Goal: Check status: Check status

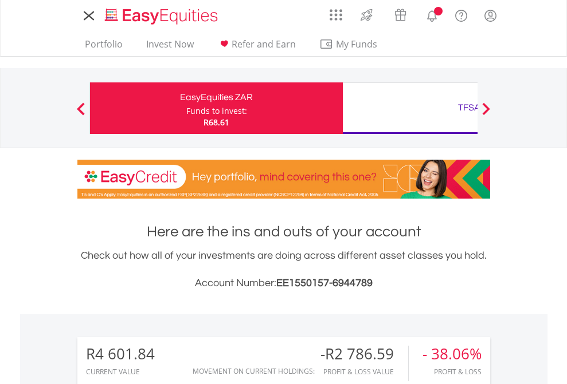
scroll to position [110, 180]
click at [186, 108] on div "Funds to invest:" at bounding box center [216, 110] width 61 height 11
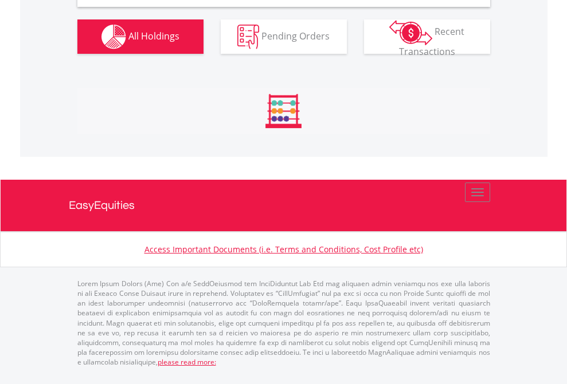
scroll to position [1107, 0]
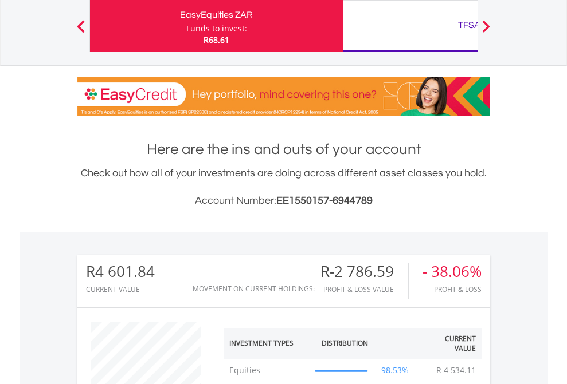
scroll to position [110, 180]
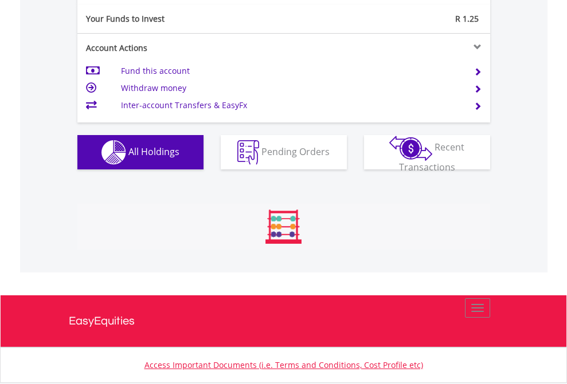
scroll to position [1274, 0]
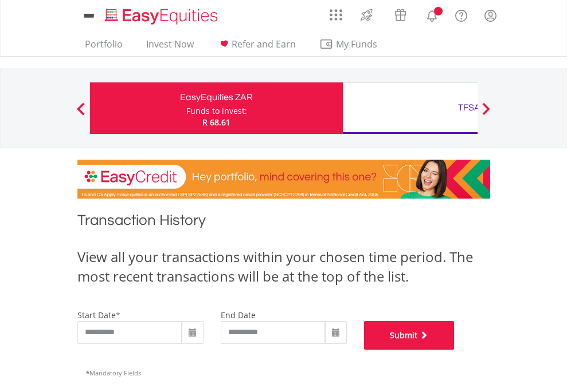
click at [454, 350] on button "Submit" at bounding box center [409, 335] width 91 height 29
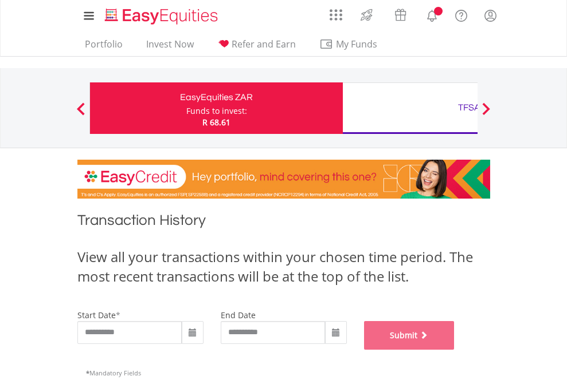
scroll to position [465, 0]
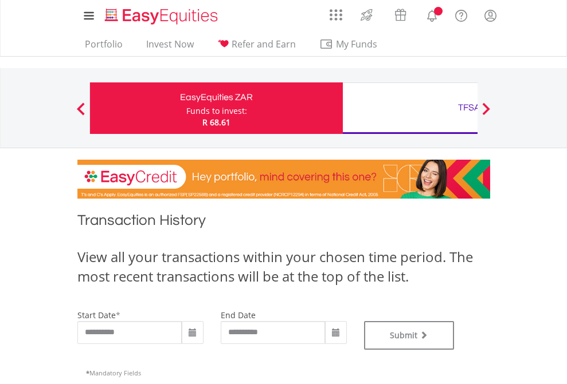
click at [410, 108] on div "TFSA" at bounding box center [468, 108] width 239 height 16
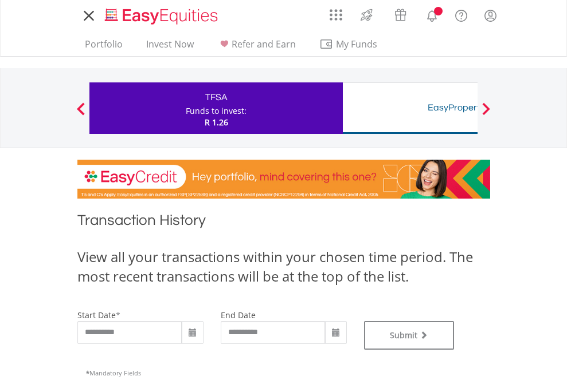
type input "**********"
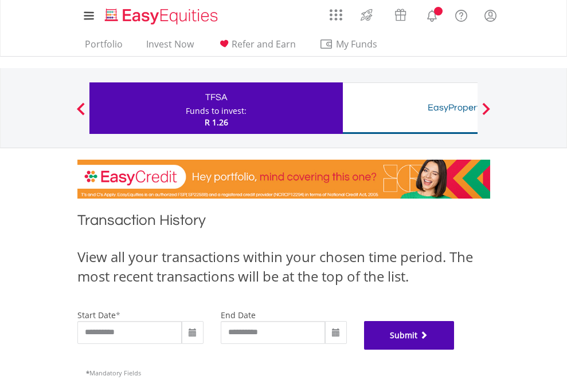
click at [454, 350] on button "Submit" at bounding box center [409, 335] width 91 height 29
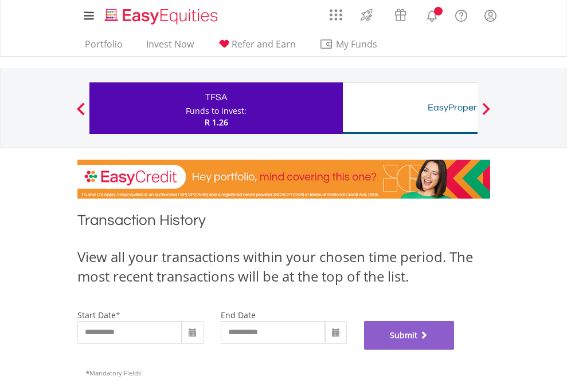
scroll to position [465, 0]
